Goal: Task Accomplishment & Management: Manage account settings

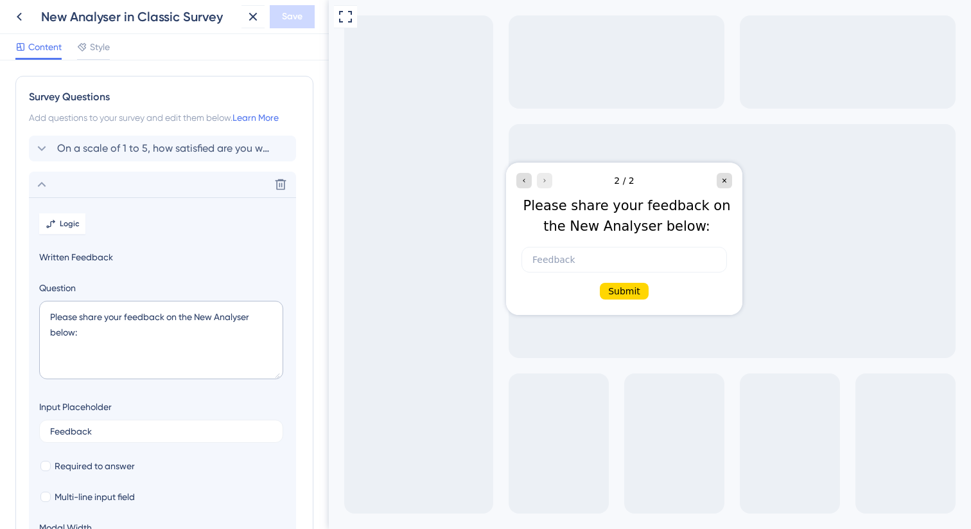
scroll to position [111, 0]
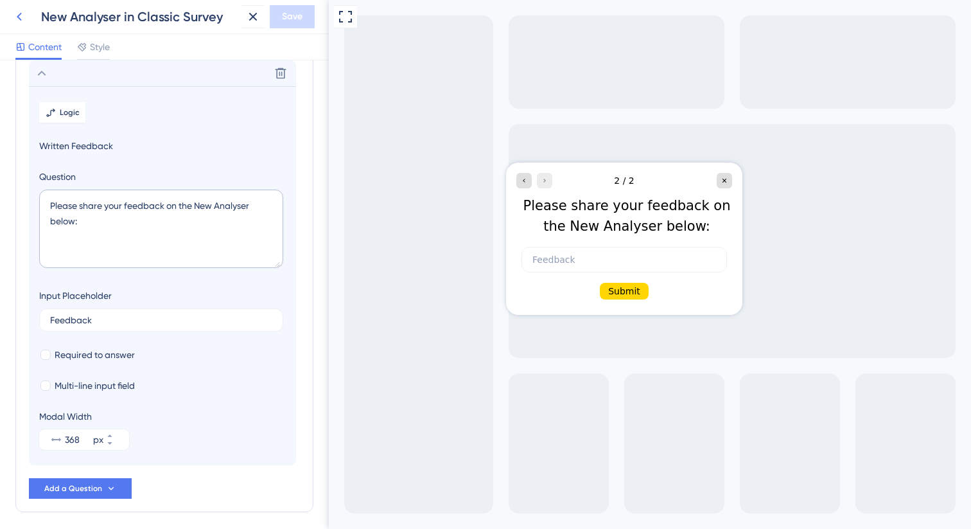
click at [15, 13] on icon at bounding box center [19, 16] width 15 height 15
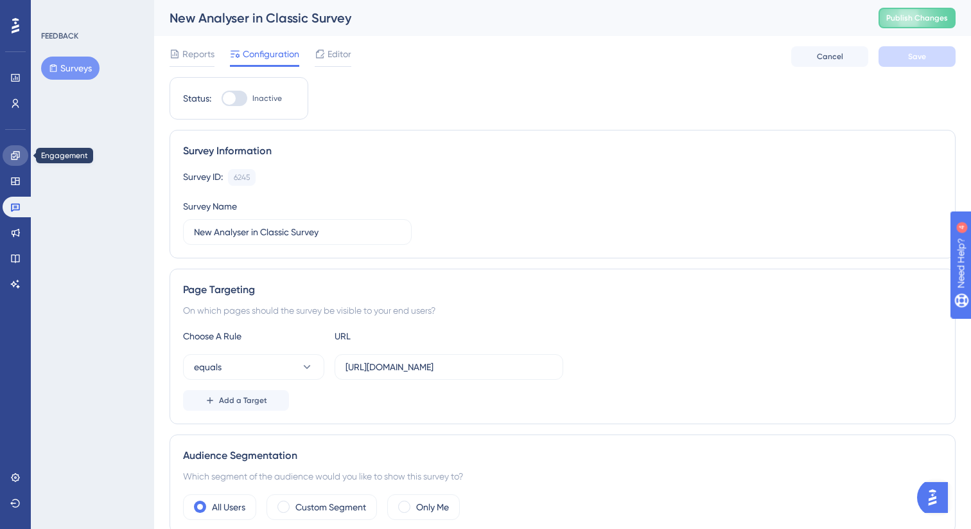
click at [20, 159] on icon at bounding box center [15, 155] width 10 height 10
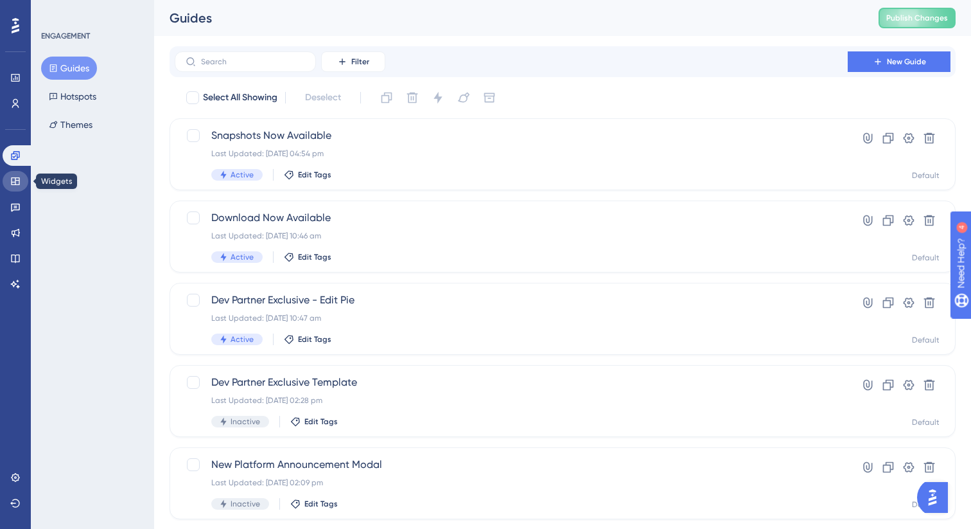
click at [18, 189] on link at bounding box center [16, 181] width 26 height 21
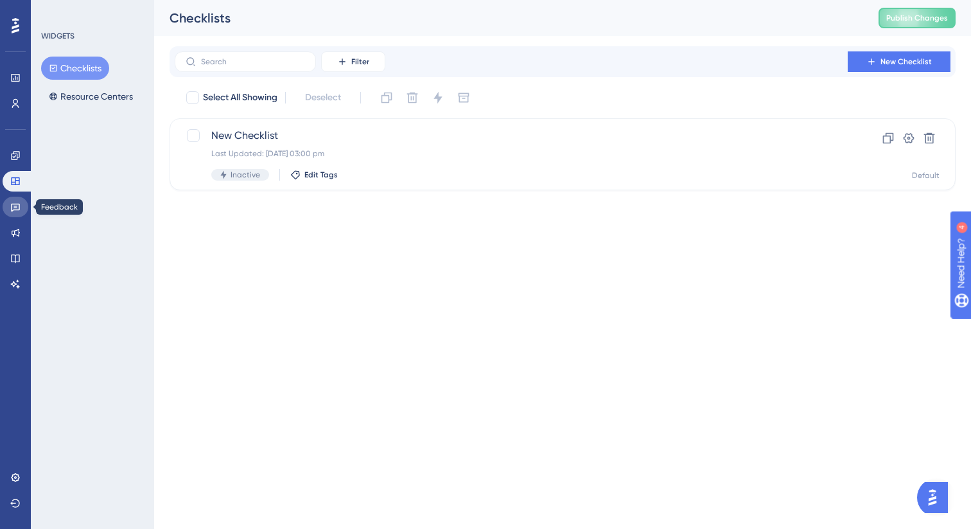
click at [20, 202] on icon at bounding box center [15, 207] width 10 height 10
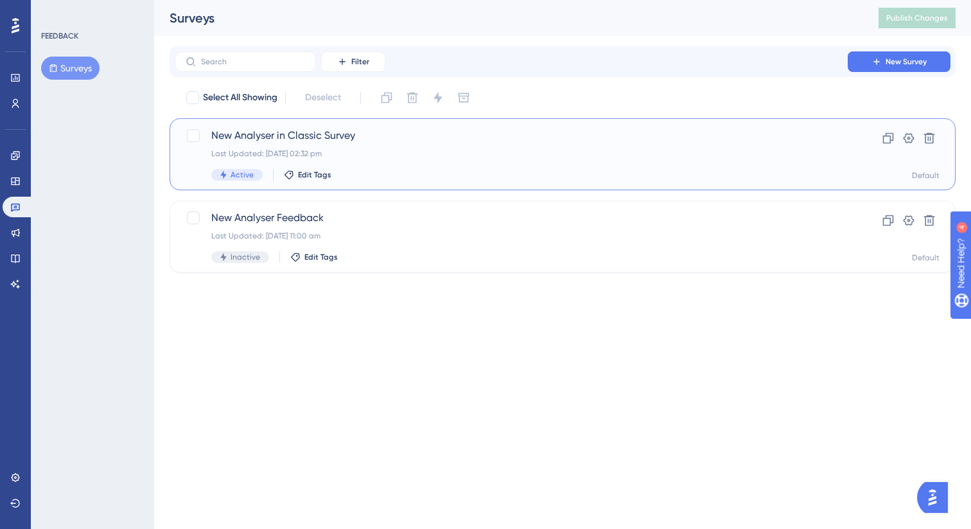
click at [384, 134] on span "New Analyser in Classic Survey" at bounding box center [511, 135] width 600 height 15
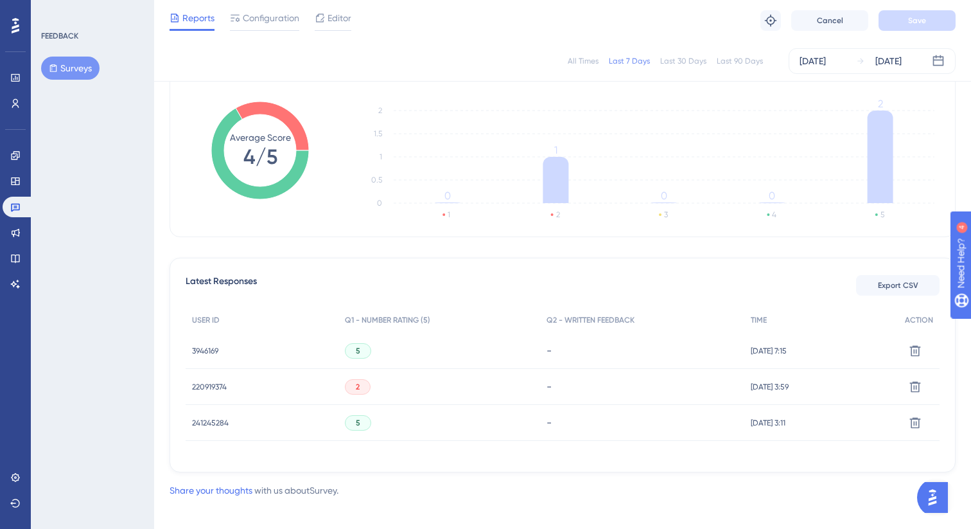
scroll to position [197, 0]
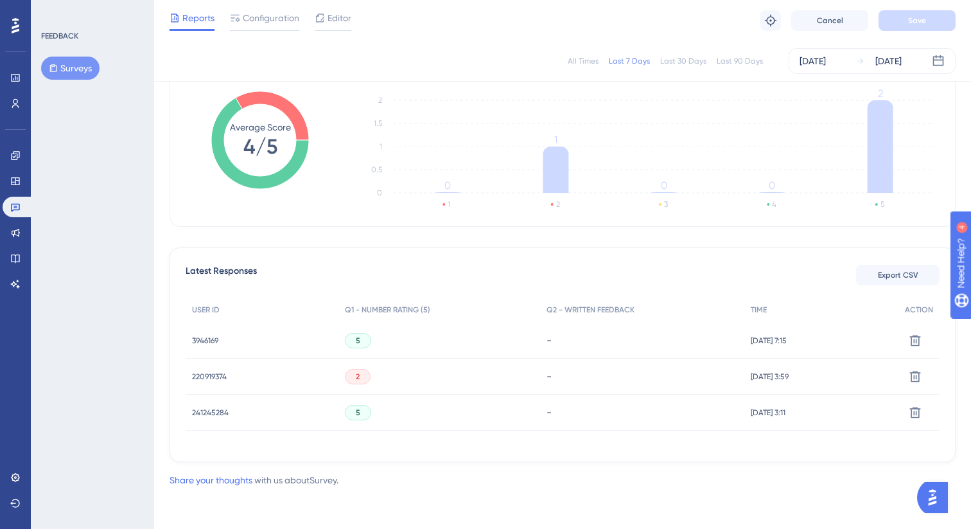
click at [218, 367] on div "220919374 220919374" at bounding box center [209, 376] width 35 height 36
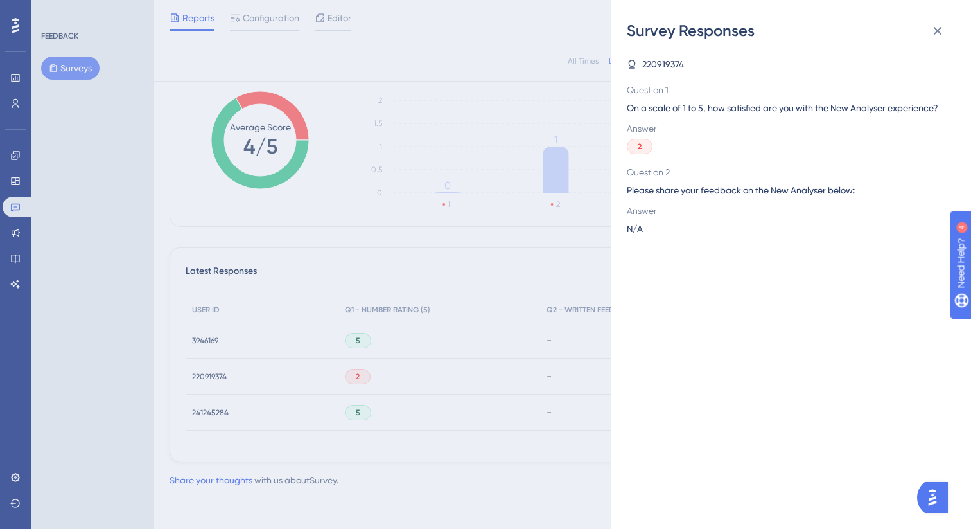
click at [218, 367] on div "Survey Responses 220919374 Question 1 On a scale of 1 to 5, how satisfied are y…" at bounding box center [485, 264] width 971 height 529
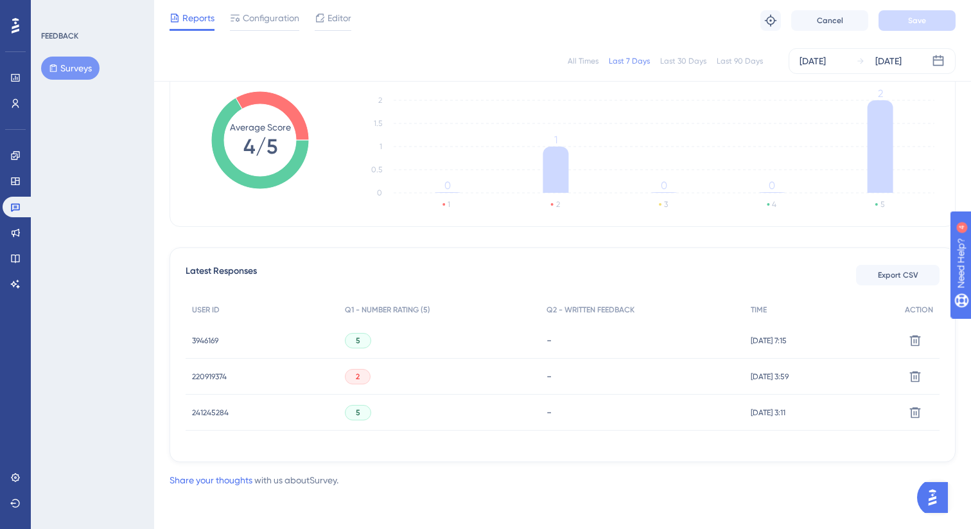
click at [218, 367] on div "220919374 220919374" at bounding box center [209, 376] width 35 height 36
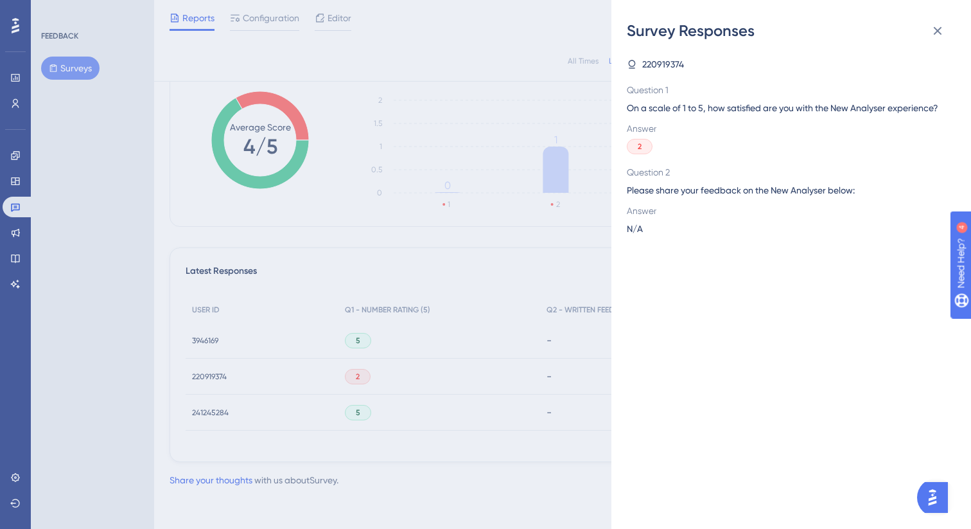
click at [656, 66] on span "220919374" at bounding box center [663, 64] width 42 height 15
copy span "220919374"
click at [494, 171] on div "Survey Responses 220919374 Question 1 On a scale of 1 to 5, how satisfied are y…" at bounding box center [485, 264] width 971 height 529
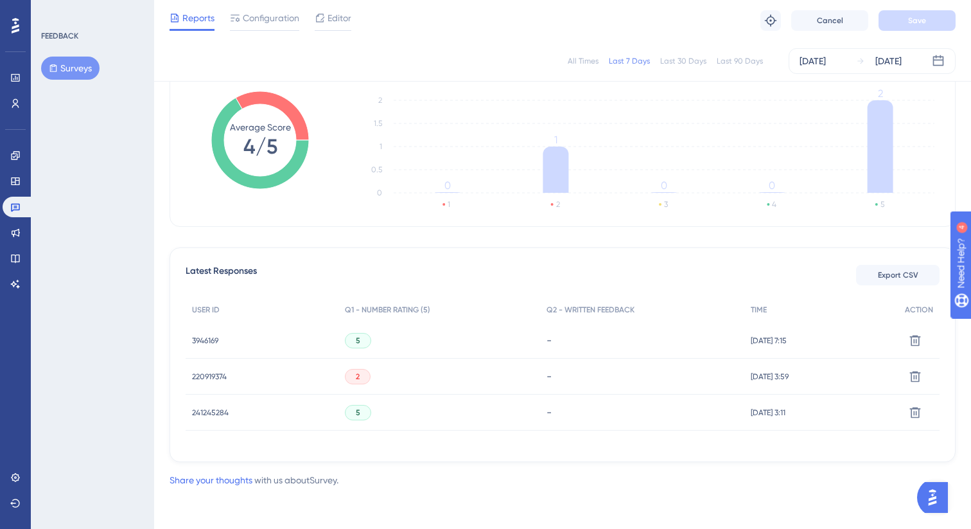
click at [205, 337] on span "3946169" at bounding box center [205, 340] width 26 height 10
click at [205, 337] on div at bounding box center [485, 264] width 971 height 529
click at [205, 337] on span "3946169" at bounding box center [205, 340] width 26 height 10
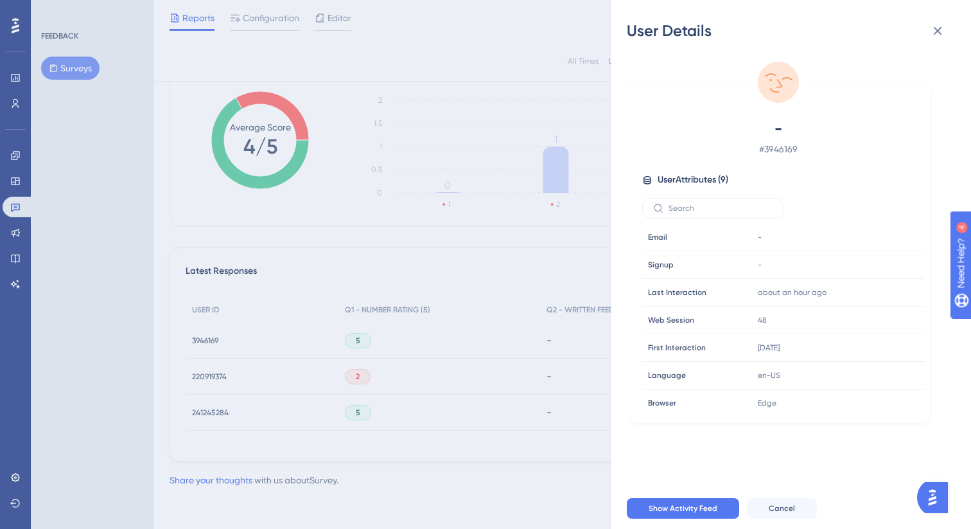
click at [781, 146] on span "# 3946169" at bounding box center [778, 148] width 226 height 15
copy span "3946169"
click at [263, 407] on div "User Details - # 3946169 User Attributes ( 9 ) Email Email - Signup Signup - La…" at bounding box center [485, 264] width 971 height 529
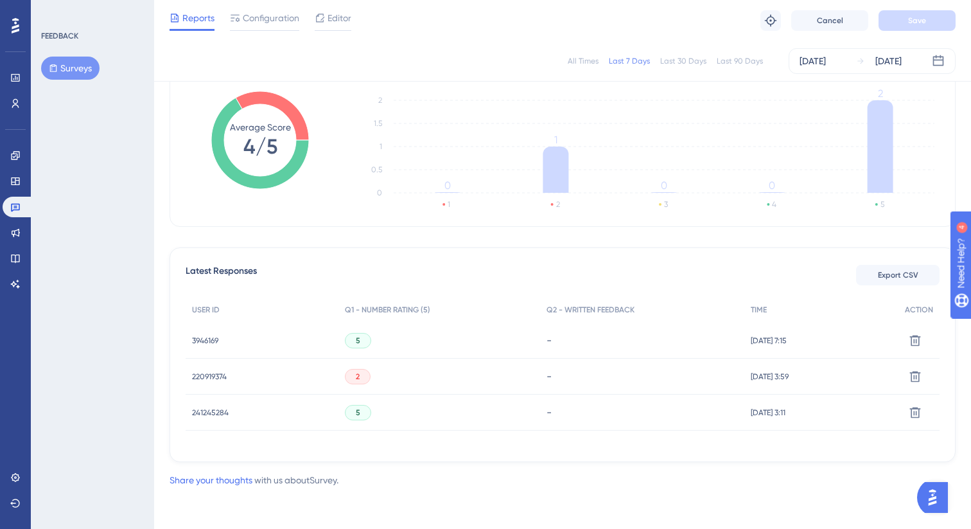
click at [215, 418] on div "241245284 241245284" at bounding box center [210, 412] width 37 height 36
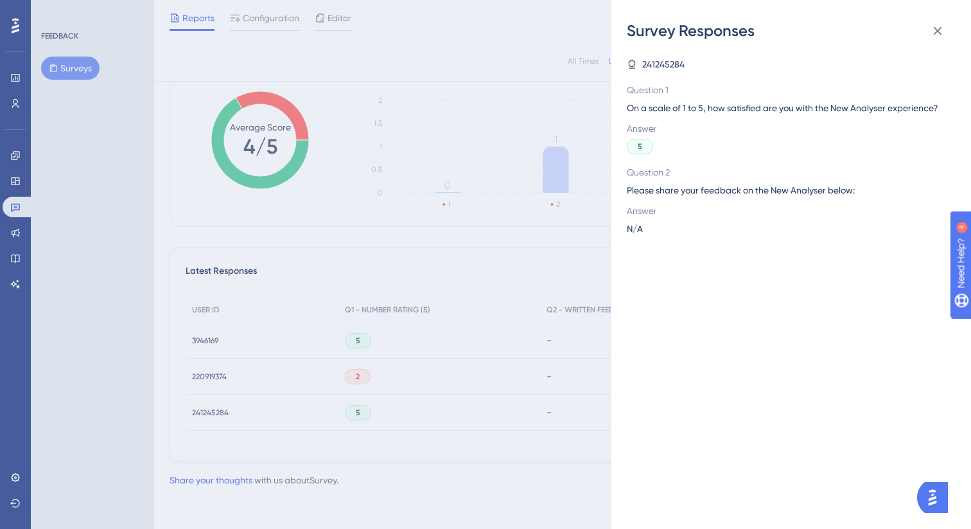
click at [655, 64] on span "241245284" at bounding box center [663, 64] width 42 height 15
copy span "241245284"
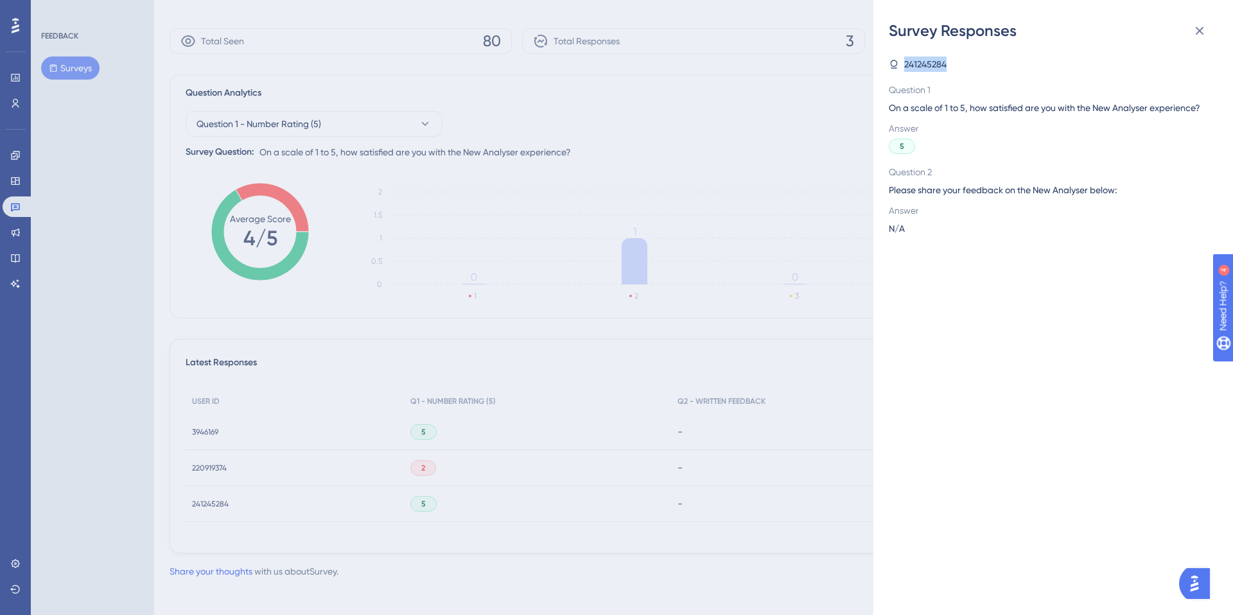
scroll to position [0, 0]
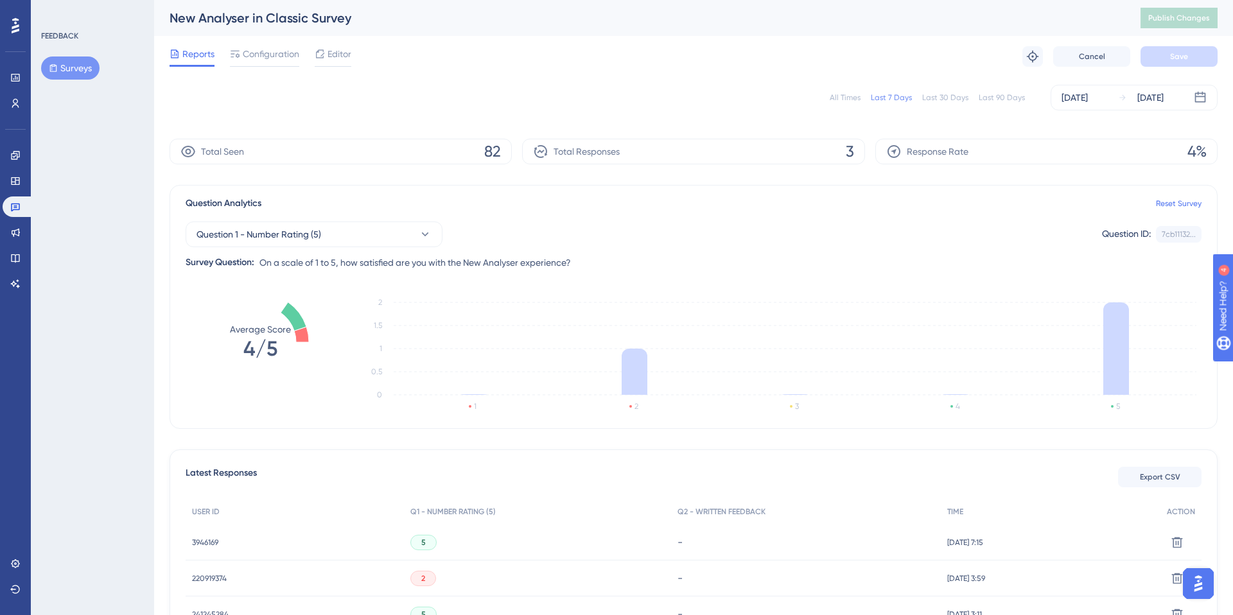
scroll to position [110, 0]
click at [444, 143] on div "Total Seen 82" at bounding box center [341, 152] width 342 height 26
click at [482, 157] on div "Total Seen 82" at bounding box center [341, 152] width 342 height 26
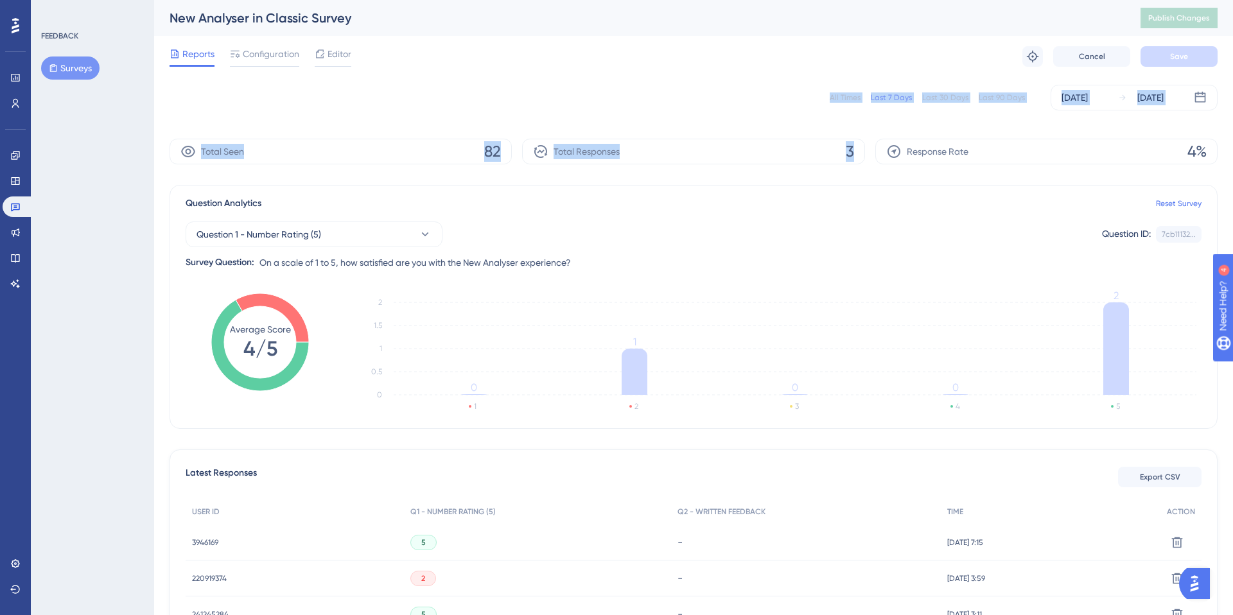
drag, startPoint x: 895, startPoint y: 150, endPoint x: 322, endPoint y: 85, distance: 576.6
click at [322, 85] on div "All Times Last 7 Days Last 30 Days Last 90 Days Sep 01 2025 Sep 04 2025 Total S…" at bounding box center [694, 370] width 1048 height 587
click at [319, 87] on div "All Times Last 7 Days Last 30 Days Last 90 Days Sep 01 2025 Sep 04 2025" at bounding box center [694, 98] width 1048 height 26
click at [276, 65] on div at bounding box center [264, 66] width 69 height 2
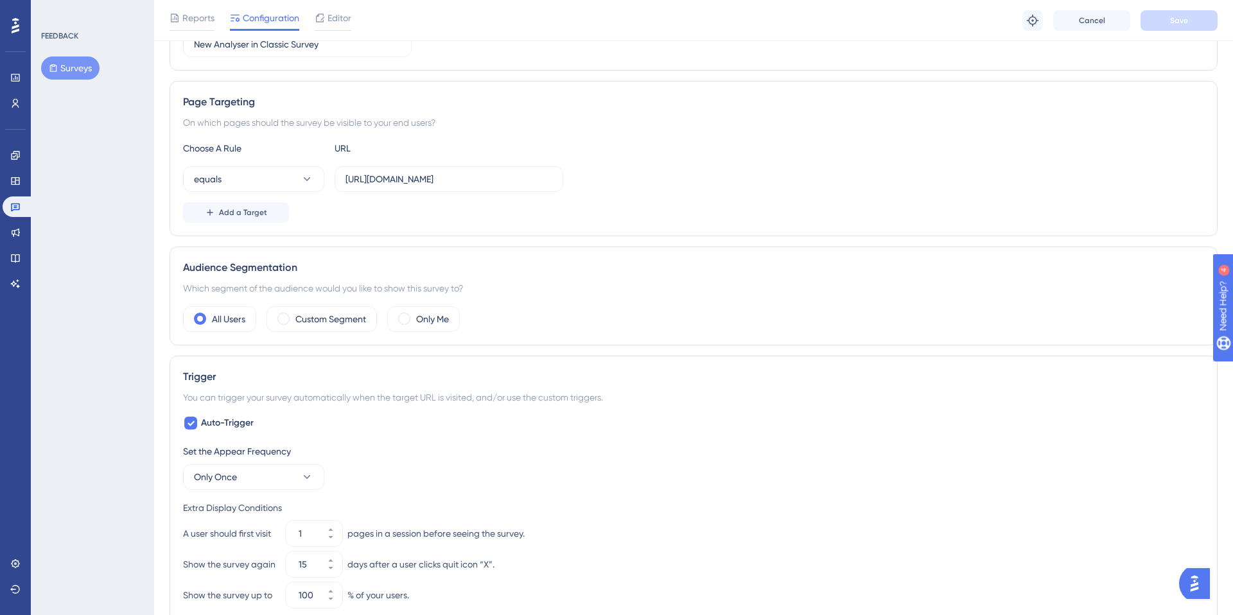
scroll to position [285, 0]
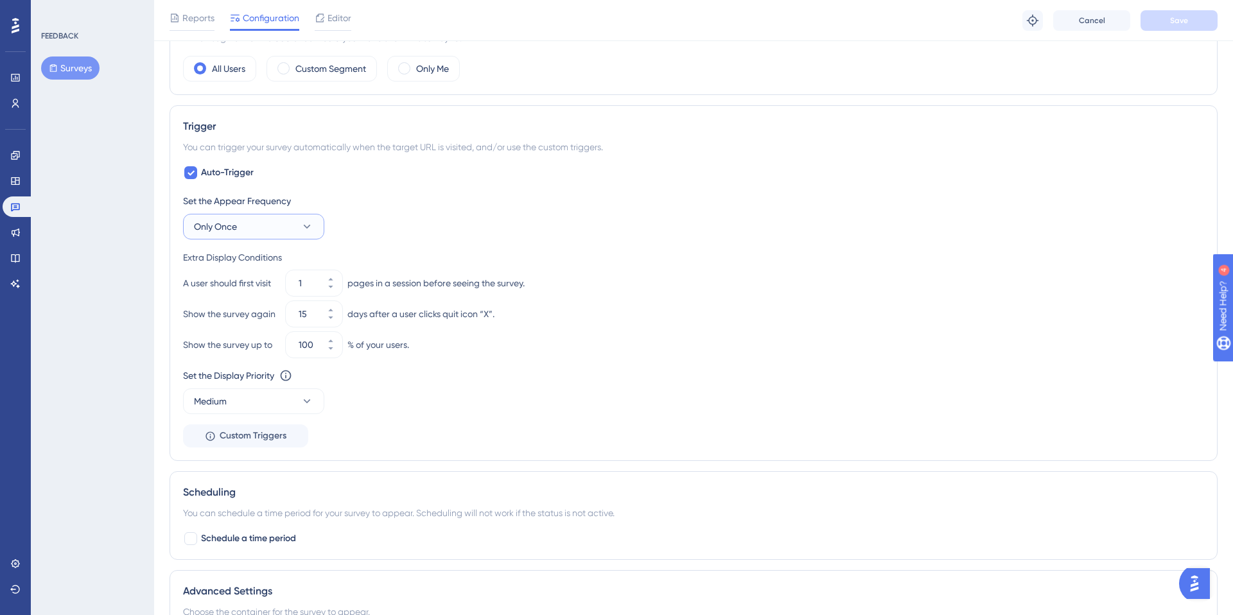
click at [272, 219] on button "Only Once" at bounding box center [253, 227] width 141 height 26
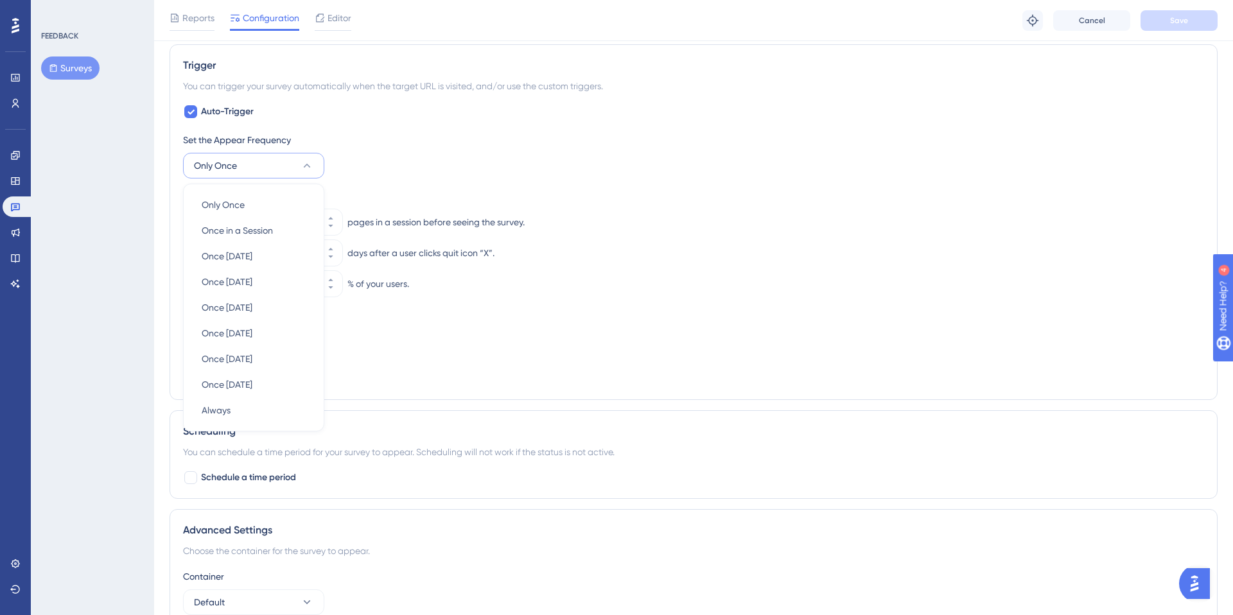
click at [400, 140] on div "Set the Appear Frequency" at bounding box center [693, 139] width 1021 height 15
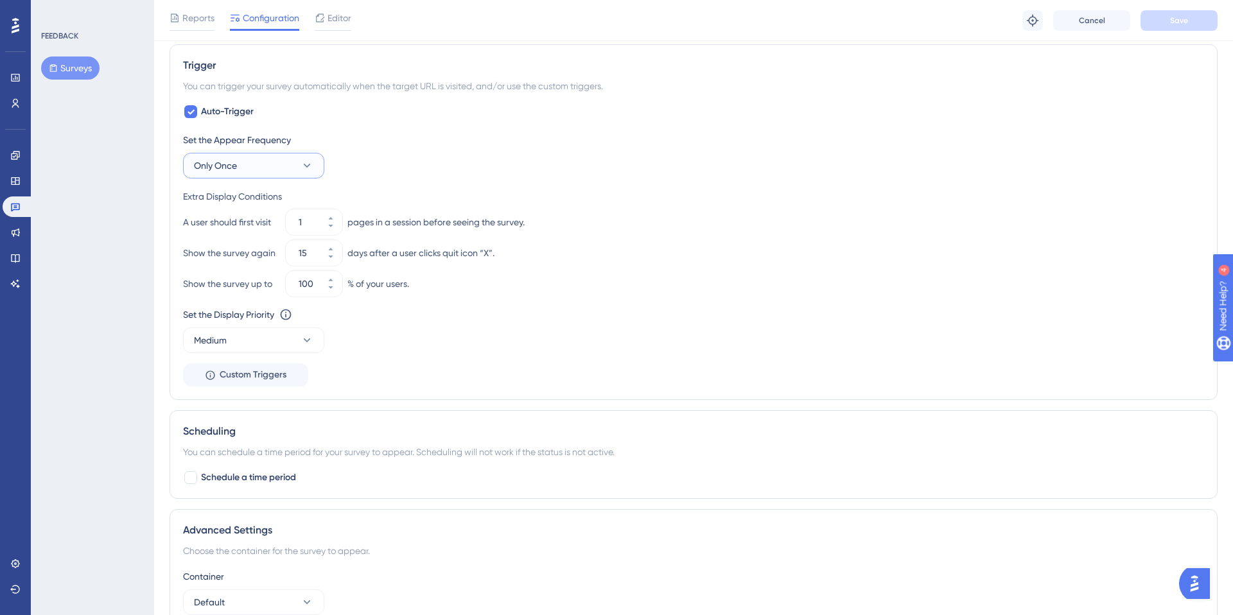
click at [249, 154] on button "Only Once" at bounding box center [253, 166] width 141 height 26
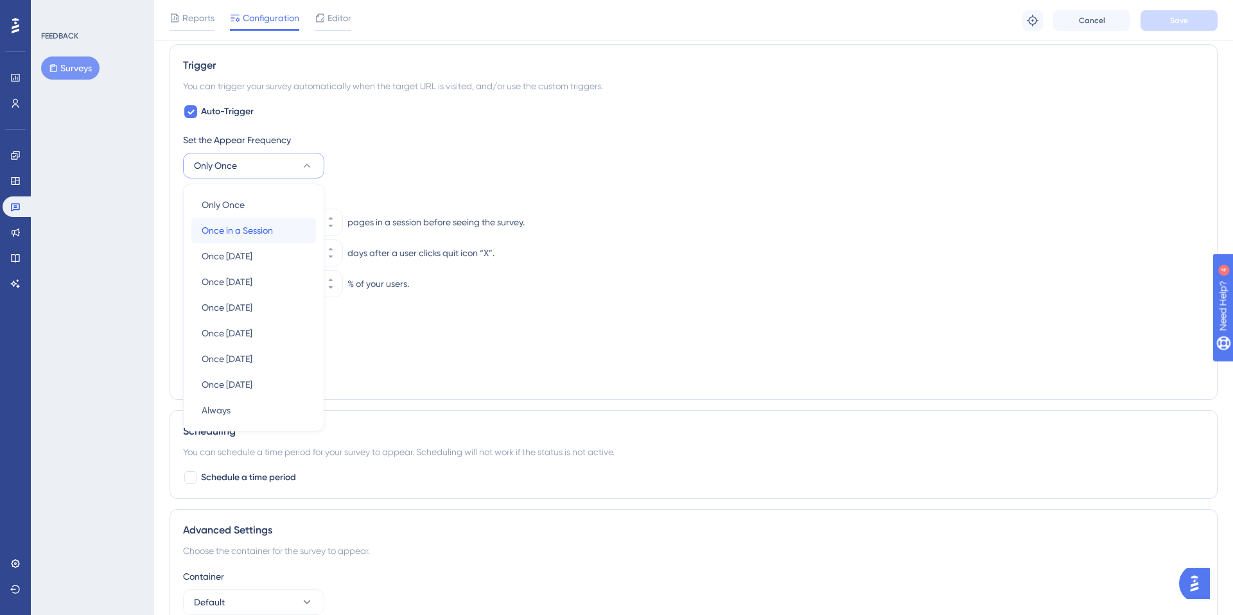
click at [222, 223] on span "Once in a Session" at bounding box center [237, 230] width 71 height 15
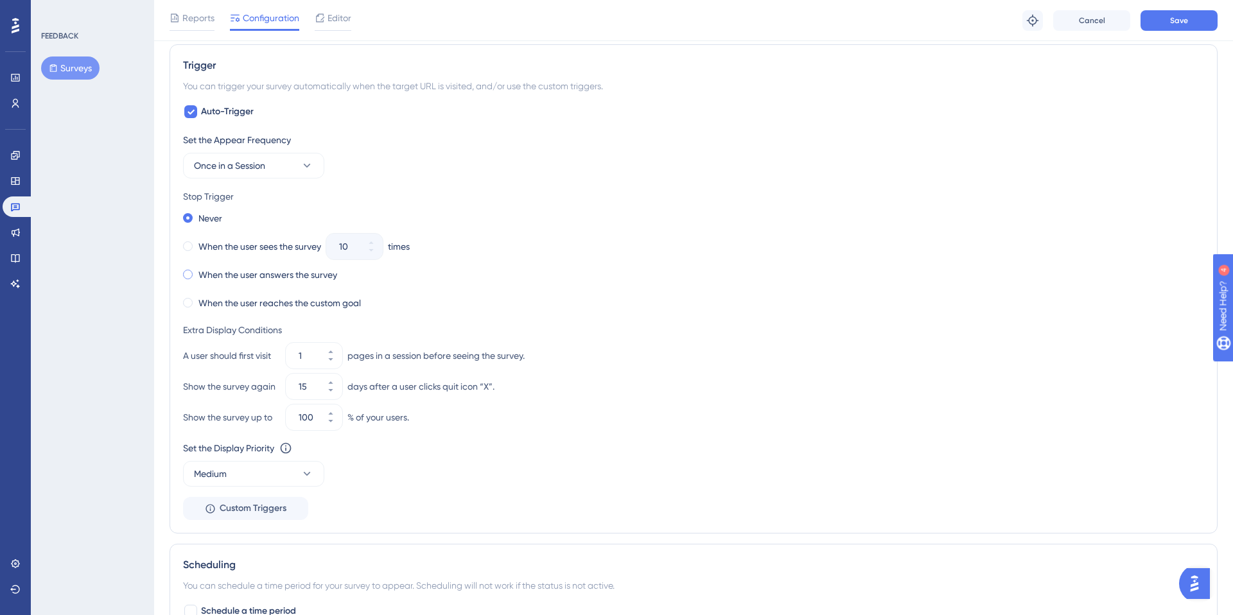
click at [189, 276] on span at bounding box center [188, 275] width 10 height 10
click at [197, 272] on input "radio" at bounding box center [197, 272] width 0 height 0
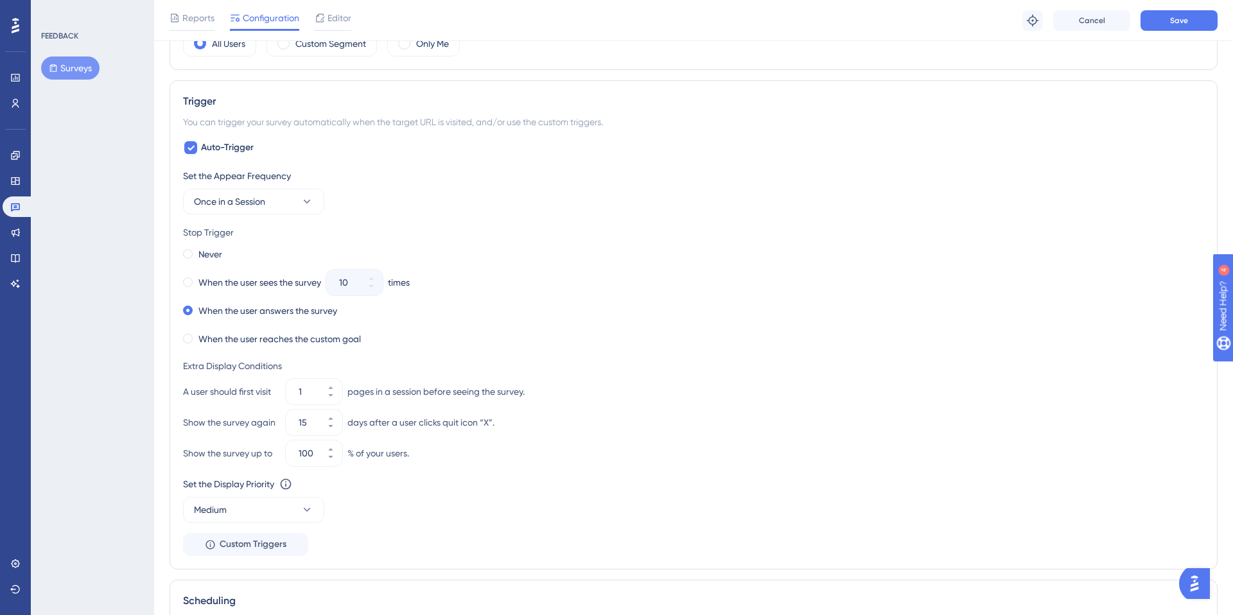
scroll to position [466, 0]
click at [1188, 20] on span "Save" at bounding box center [1179, 20] width 18 height 10
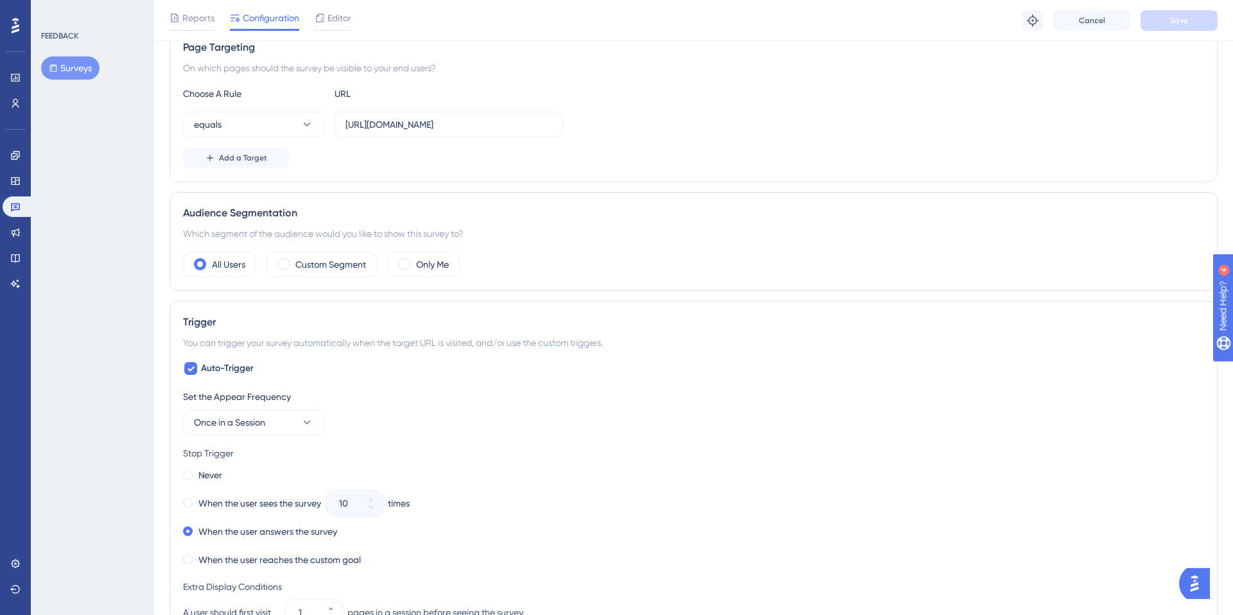
scroll to position [0, 0]
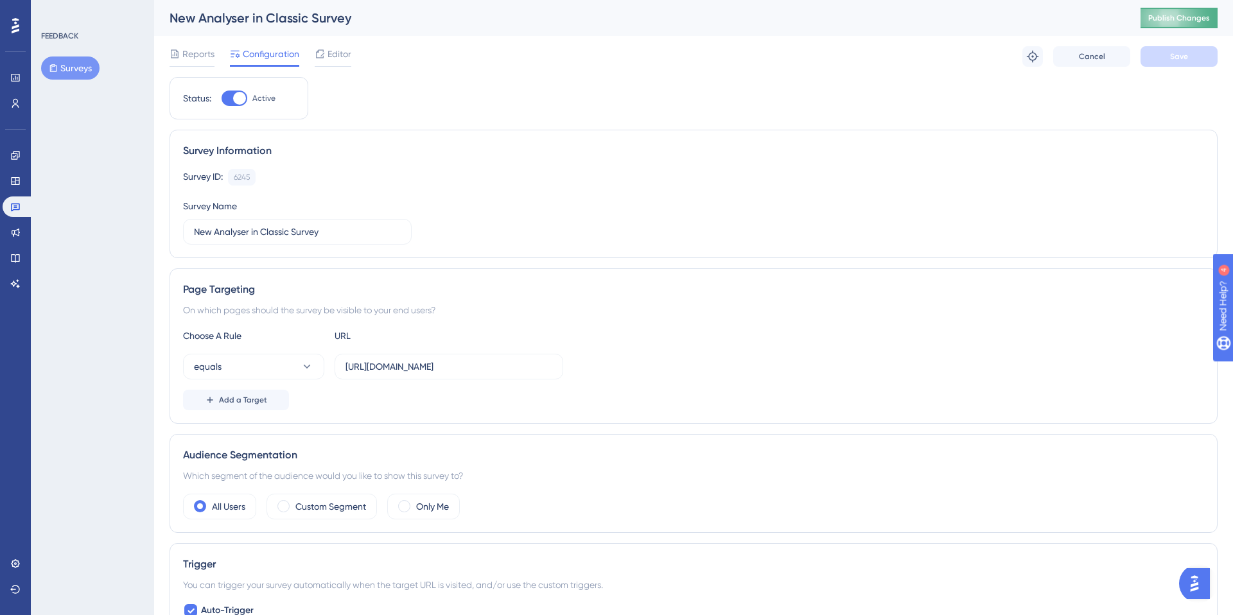
click at [1179, 12] on button "Publish Changes" at bounding box center [1179, 18] width 77 height 21
click at [20, 202] on icon at bounding box center [15, 207] width 10 height 10
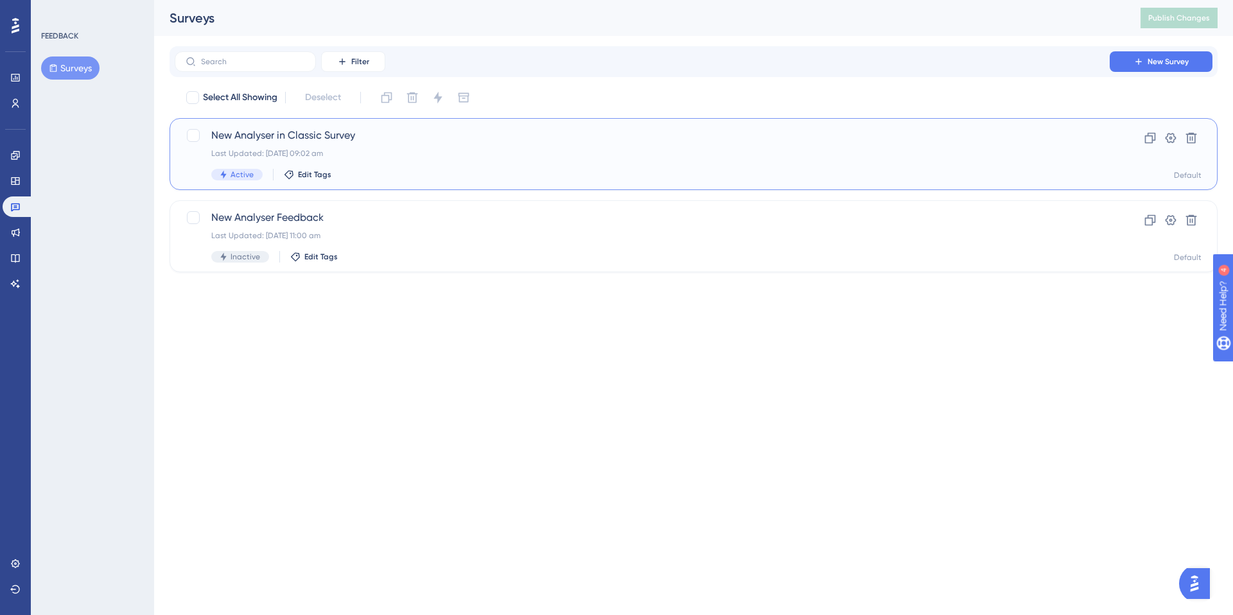
click at [375, 151] on div "Last Updated: [DATE] 09:02 am" at bounding box center [642, 153] width 862 height 10
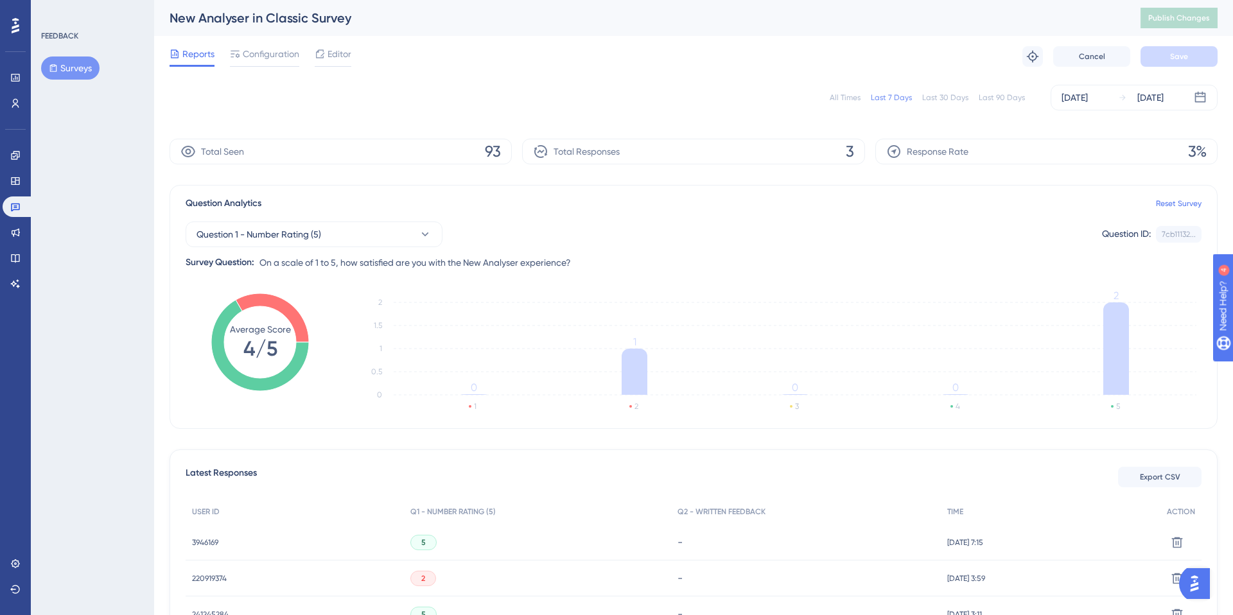
click at [482, 150] on div "Total Seen 93" at bounding box center [341, 152] width 342 height 26
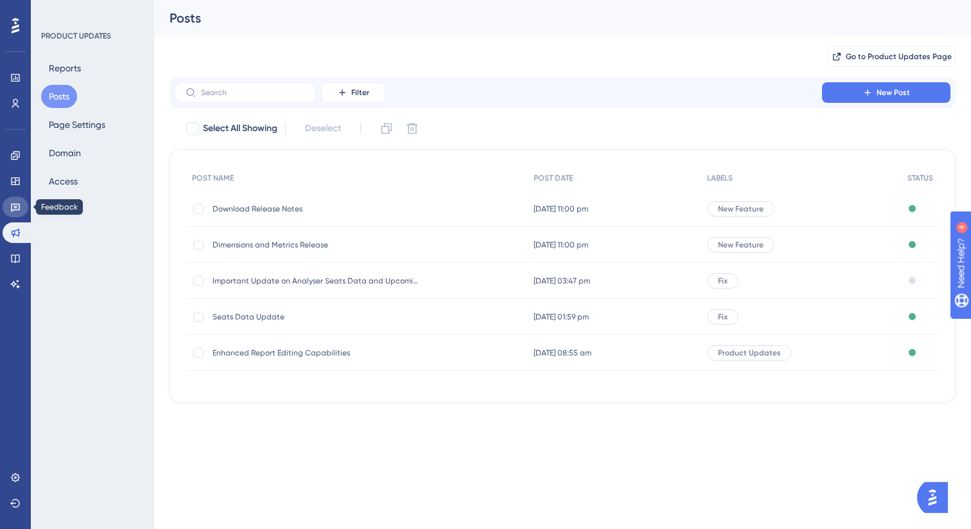
click at [12, 206] on icon at bounding box center [15, 208] width 9 height 8
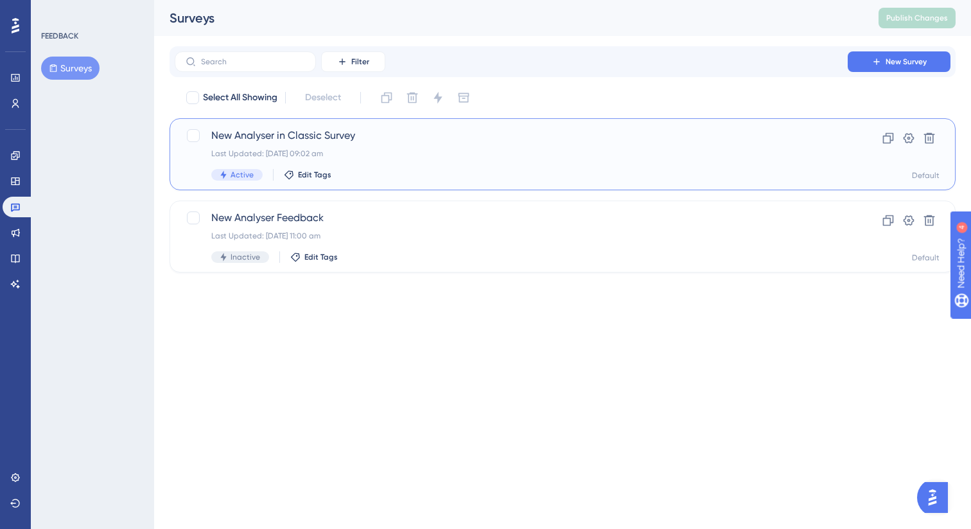
click at [386, 164] on div "New Analyser in Classic Survey Last Updated: [DATE] 09:02 am Active Edit Tags" at bounding box center [511, 154] width 600 height 53
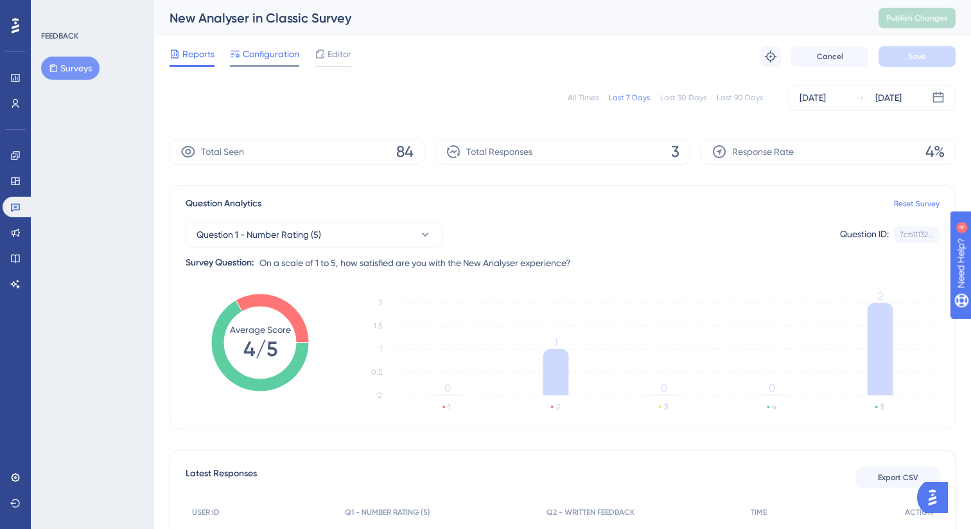
click at [258, 50] on span "Configuration" at bounding box center [271, 53] width 57 height 15
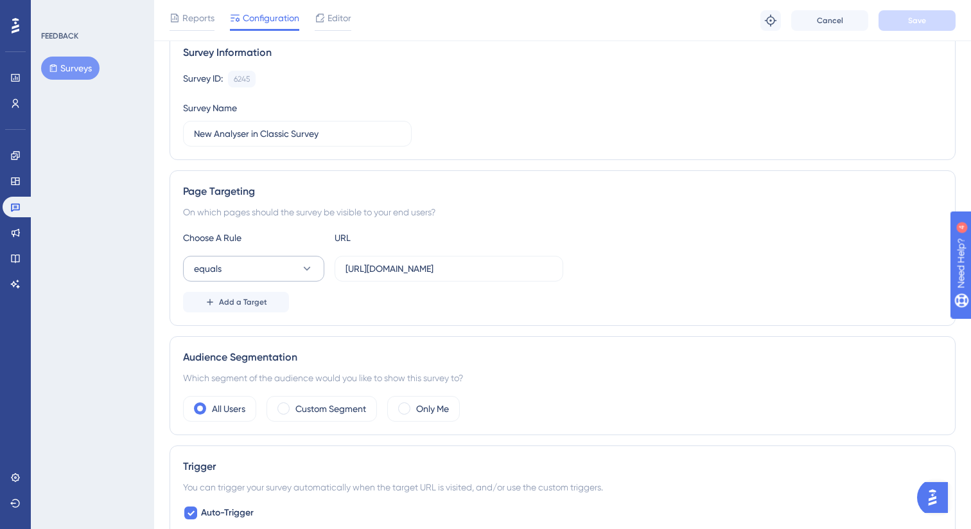
scroll to position [106, 0]
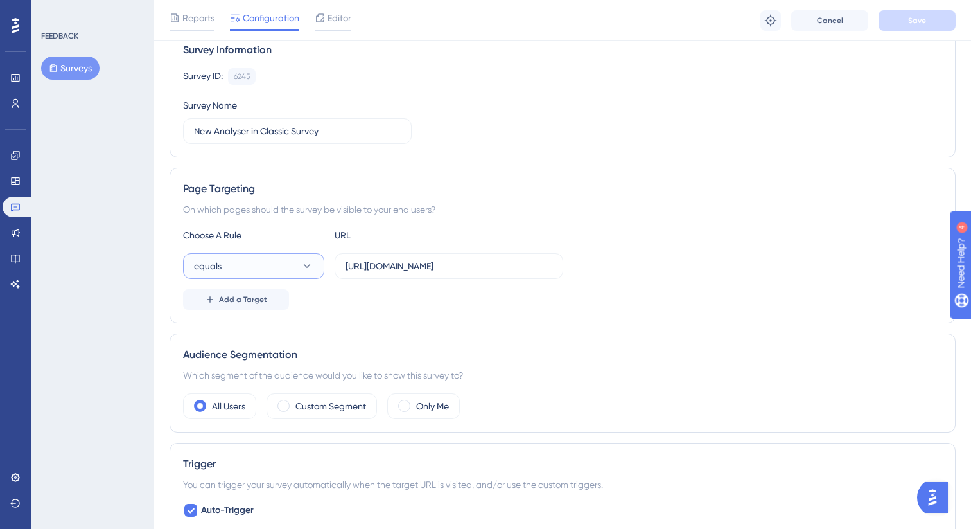
click at [276, 261] on button "equals" at bounding box center [253, 266] width 141 height 26
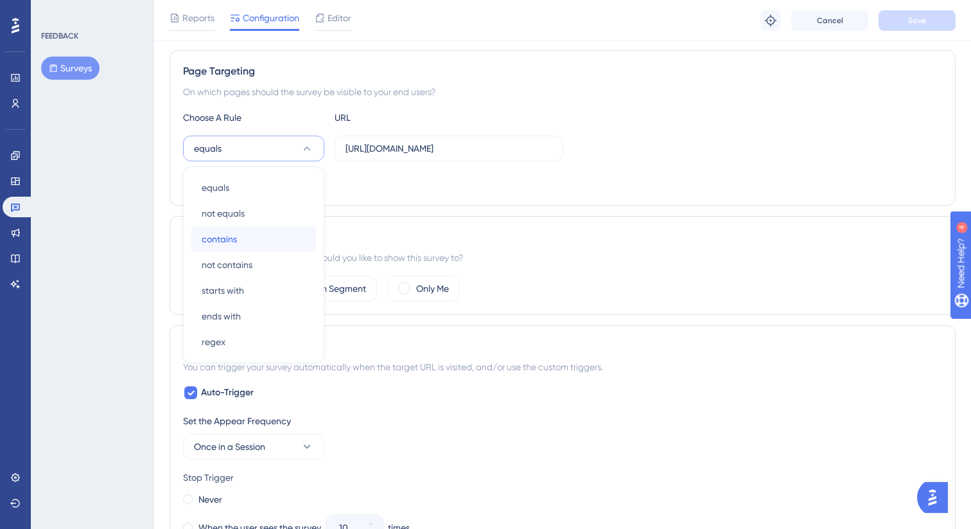
click at [259, 244] on div "contains contains" at bounding box center [254, 239] width 104 height 26
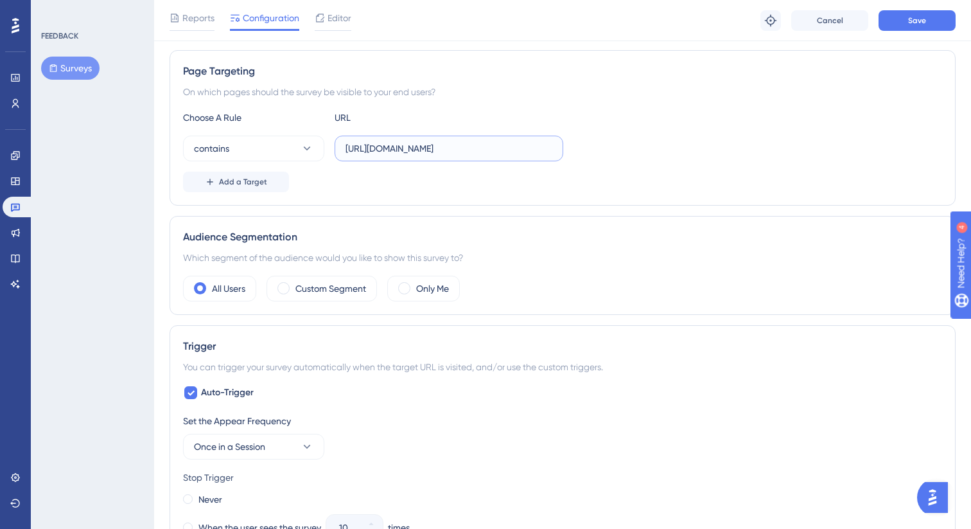
click at [387, 150] on input "[URL][DOMAIN_NAME]" at bounding box center [449, 148] width 207 height 14
paste input "schedules-analyser"
type input "schedules-analyser"
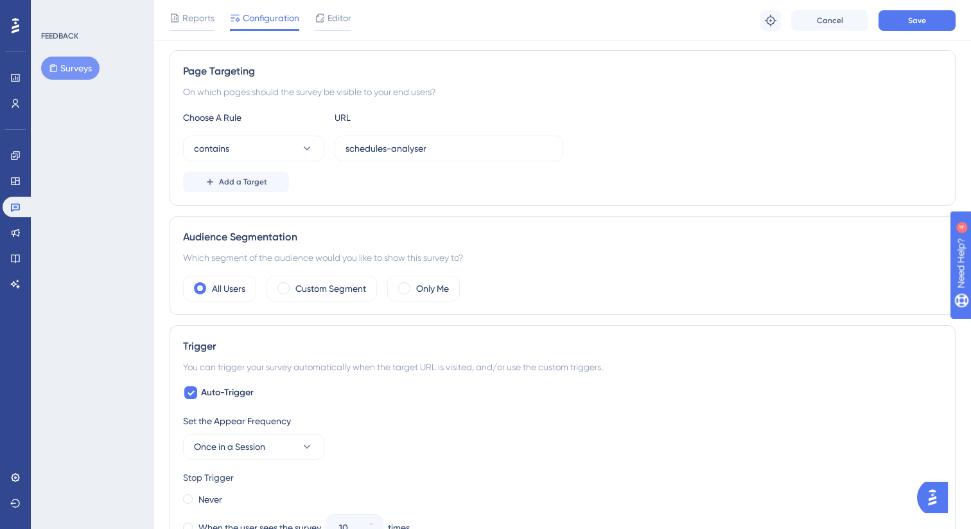
click at [407, 180] on div "Add a Target" at bounding box center [562, 181] width 759 height 21
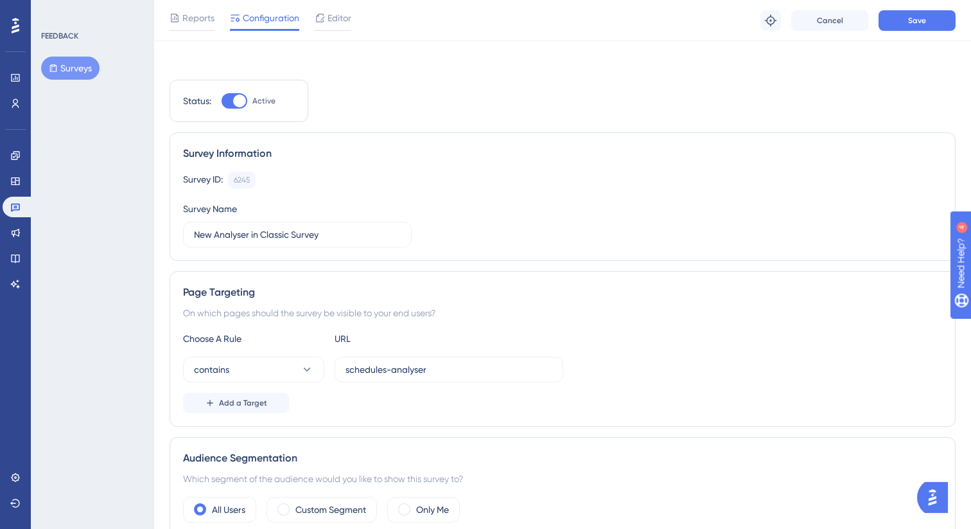
scroll to position [0, 0]
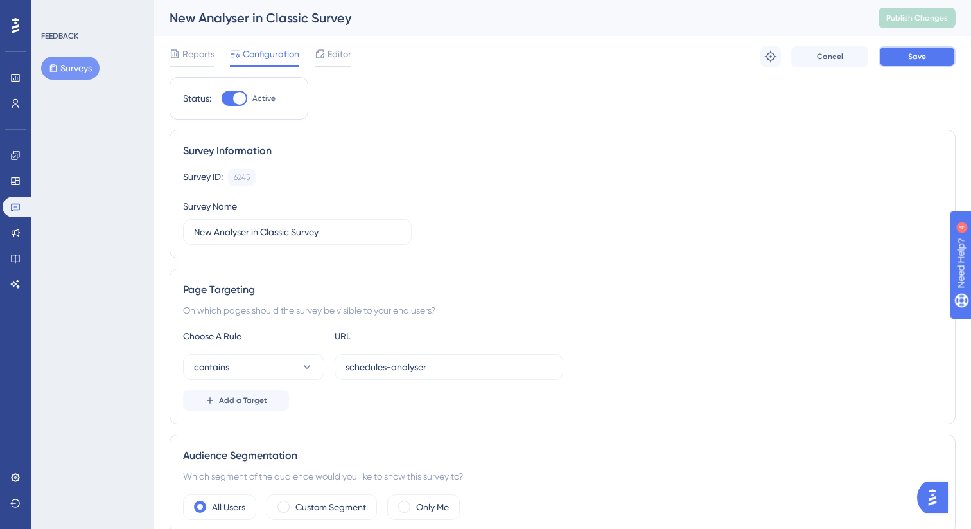
click at [911, 59] on span "Save" at bounding box center [917, 56] width 18 height 10
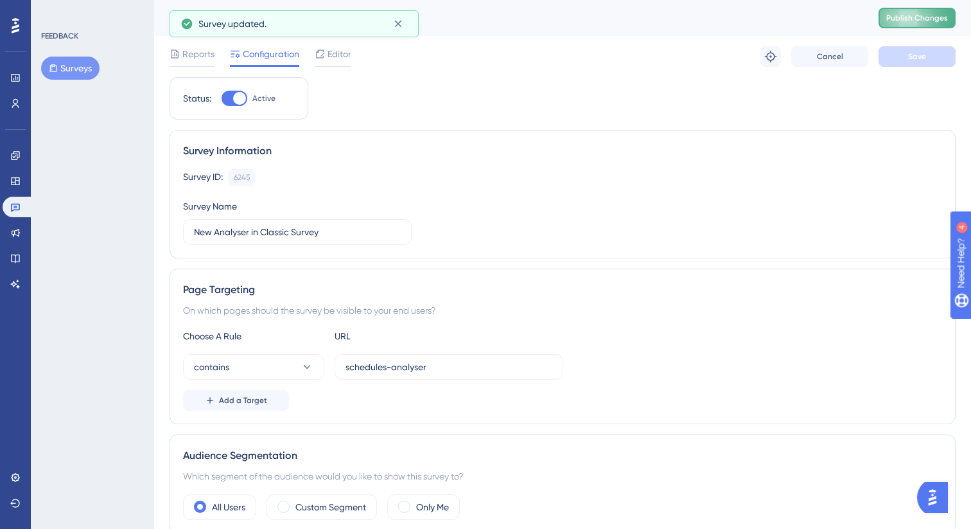
click at [886, 12] on button "Publish Changes" at bounding box center [917, 18] width 77 height 21
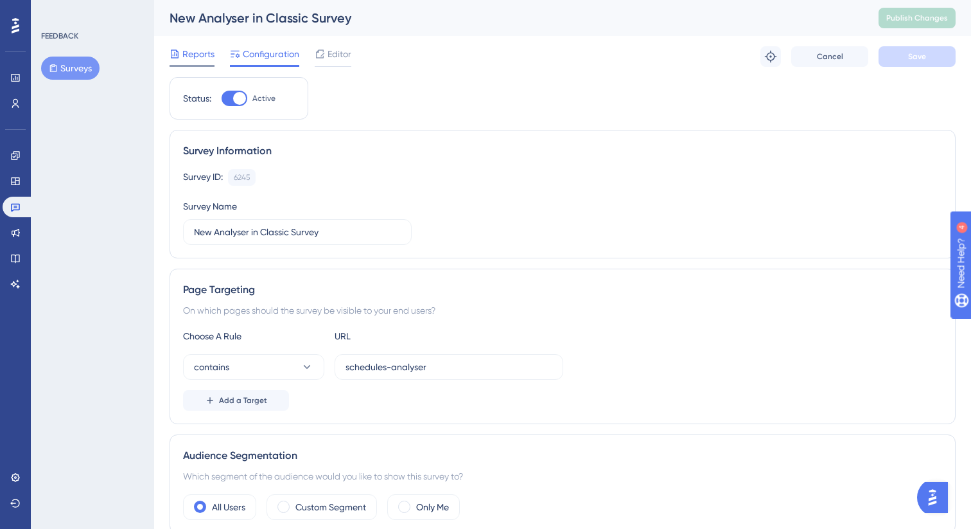
click at [195, 53] on span "Reports" at bounding box center [198, 53] width 32 height 15
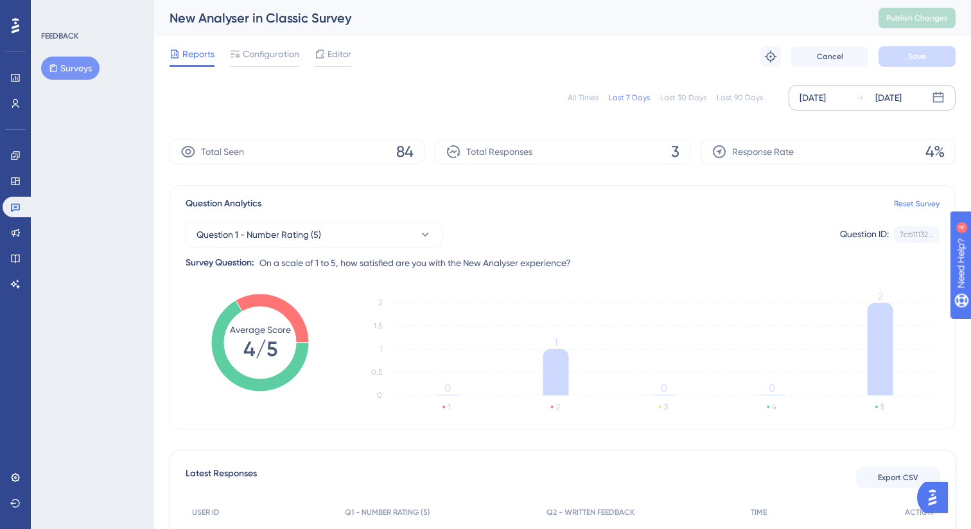
click at [826, 101] on div "[DATE]" at bounding box center [813, 97] width 26 height 15
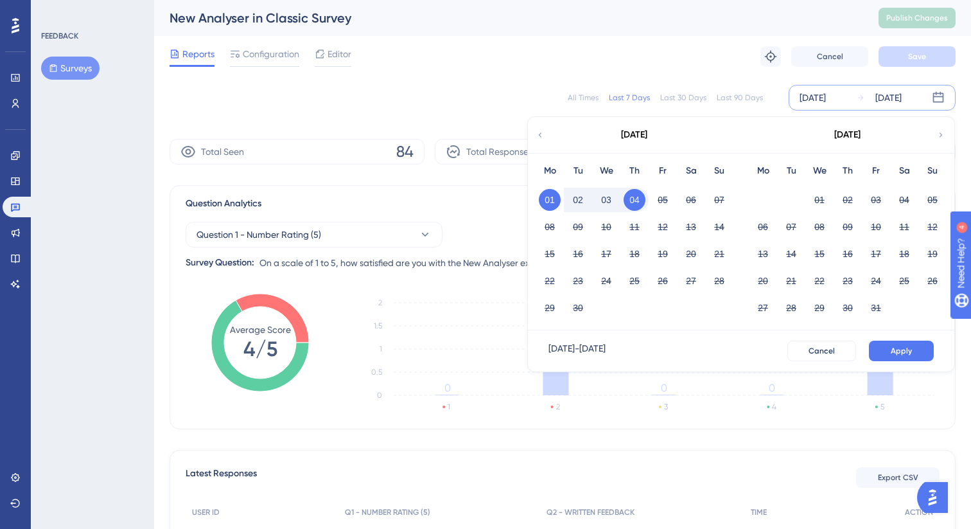
click at [632, 204] on button "04" at bounding box center [635, 200] width 22 height 22
click at [911, 342] on button "Apply" at bounding box center [901, 350] width 65 height 21
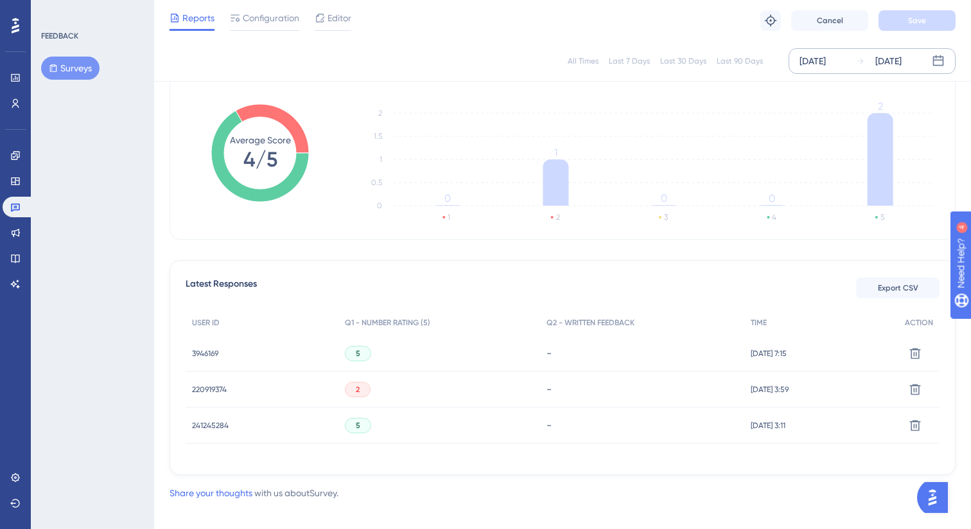
scroll to position [197, 0]
